Goal: Find specific page/section: Find specific page/section

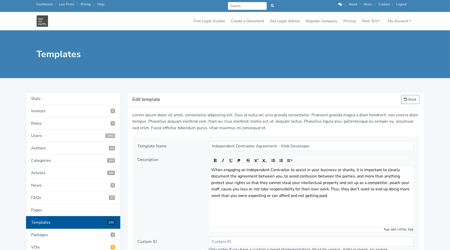
click at [242, 102] on link "Back" at bounding box center [410, 100] width 17 height 8
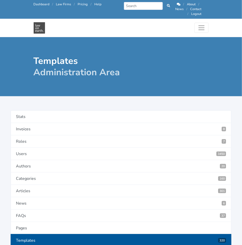
click at [162, 63] on h1 "Templates Administration Area" at bounding box center [121, 66] width 175 height 23
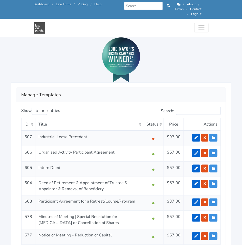
scroll to position [541, 0]
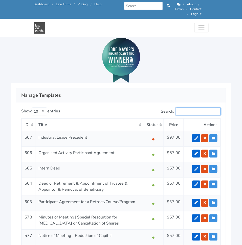
click at [187, 108] on input "Search:" at bounding box center [198, 112] width 45 height 8
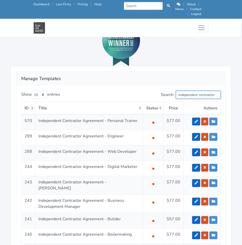
scroll to position [558, 0]
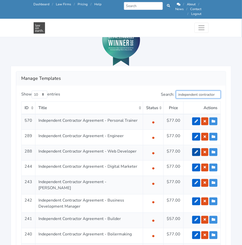
type input "independent contractor"
click at [196, 148] on link at bounding box center [196, 152] width 8 height 8
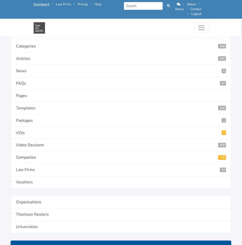
scroll to position [99, 0]
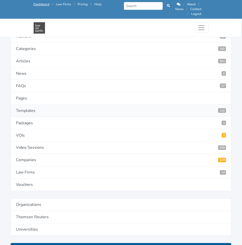
click at [36, 109] on link "Templates 320" at bounding box center [121, 111] width 221 height 12
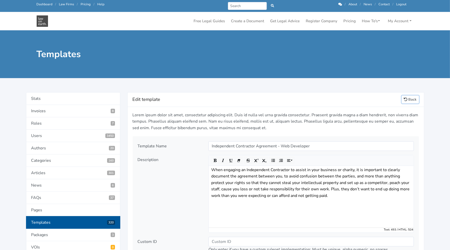
click at [242, 101] on link "Back" at bounding box center [410, 100] width 17 height 8
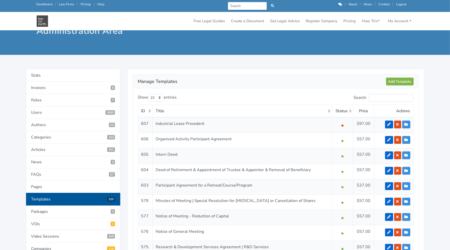
scroll to position [22, 0]
click at [374, 94] on input "Search:" at bounding box center [391, 98] width 45 height 8
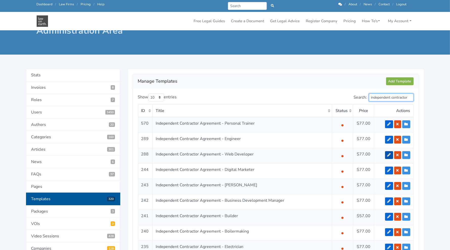
type input "independent contractor"
click at [390, 153] on icon at bounding box center [389, 155] width 4 height 4
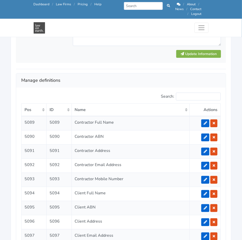
scroll to position [905, 0]
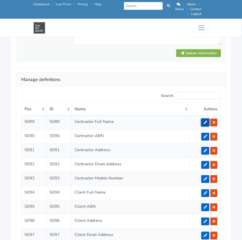
click at [205, 121] on icon at bounding box center [205, 123] width 4 height 4
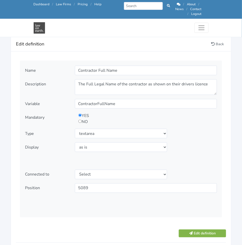
scroll to position [576, 0]
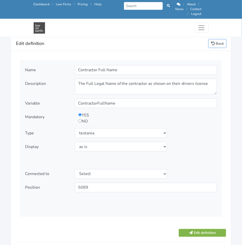
click at [221, 40] on link "Back" at bounding box center [217, 44] width 17 height 8
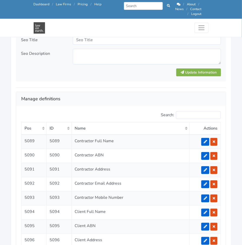
scroll to position [894, 0]
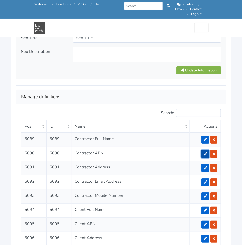
click at [204, 152] on icon at bounding box center [205, 154] width 4 height 4
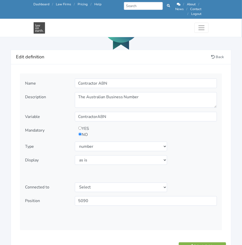
scroll to position [564, 0]
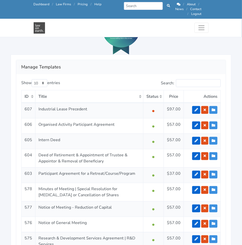
scroll to position [570, 0]
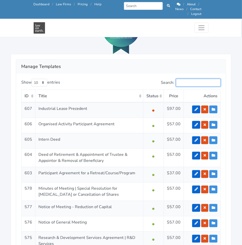
click at [187, 80] on input "Search:" at bounding box center [198, 83] width 45 height 8
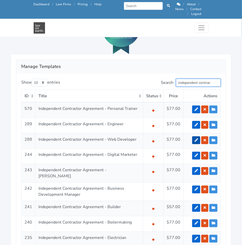
type input "independent contrac"
click at [196, 139] on icon at bounding box center [196, 141] width 4 height 4
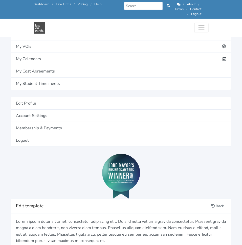
scroll to position [386, 0]
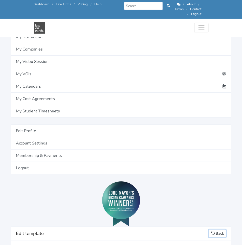
click at [215, 230] on link "Back" at bounding box center [217, 234] width 17 height 8
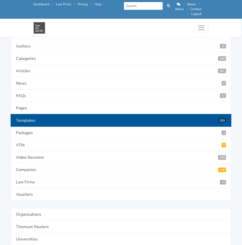
scroll to position [98, 0]
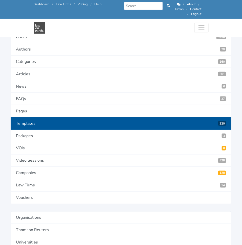
click at [164, 120] on link "Templates 320" at bounding box center [121, 123] width 221 height 13
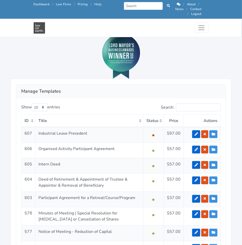
scroll to position [514, 0]
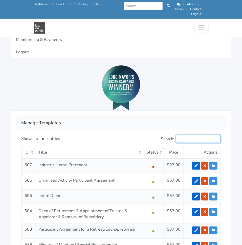
click at [189, 137] on input "Search:" at bounding box center [198, 139] width 45 height 8
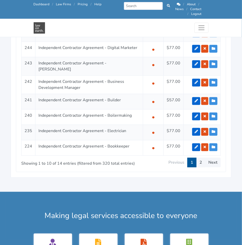
scroll to position [677, 0]
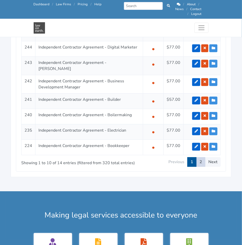
type input "independent"
click at [201, 157] on link "2" at bounding box center [200, 162] width 9 height 10
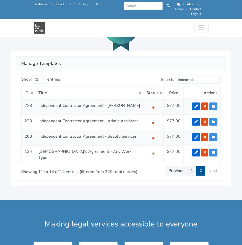
scroll to position [573, 0]
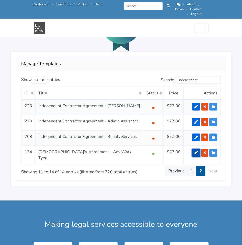
click at [198, 151] on icon at bounding box center [196, 153] width 4 height 4
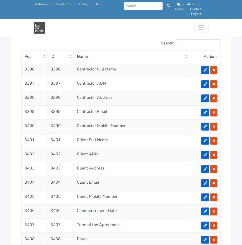
scroll to position [955, 0]
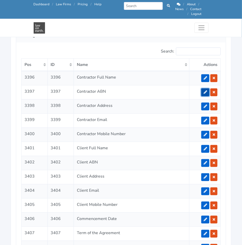
click at [204, 90] on icon at bounding box center [205, 92] width 4 height 4
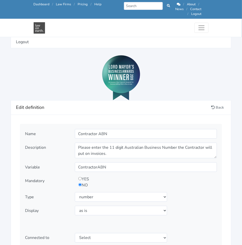
scroll to position [516, 0]
